Goal: Register for event/course

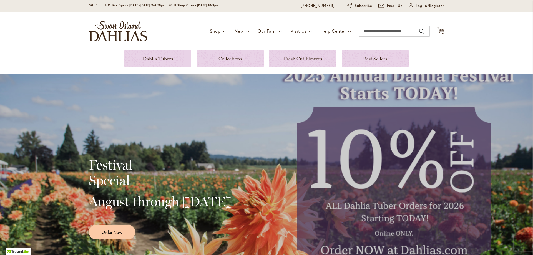
scroll to position [28, 0]
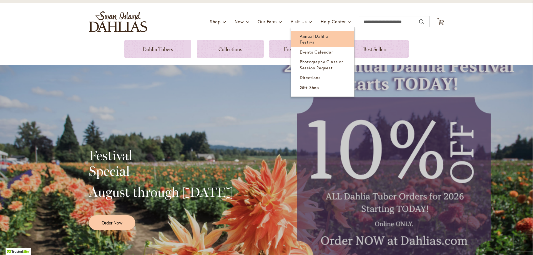
click at [310, 38] on span "Annual Dahlia Festival" at bounding box center [314, 38] width 28 height 11
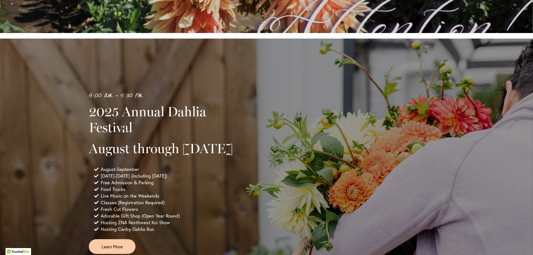
scroll to position [306, 0]
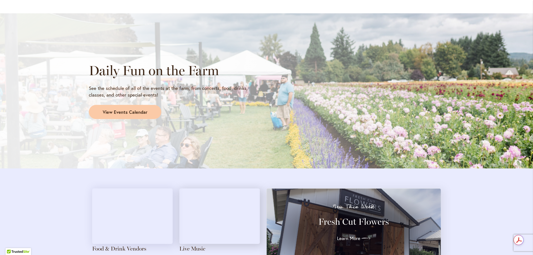
scroll to position [511, 0]
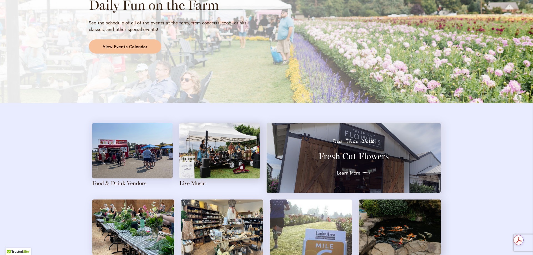
click at [126, 47] on span "View Events Calendar" at bounding box center [125, 47] width 45 height 6
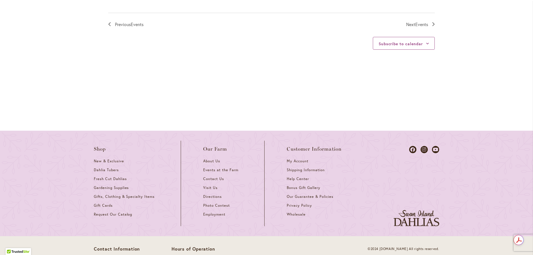
scroll to position [778, 0]
